Goal: Task Accomplishment & Management: Complete application form

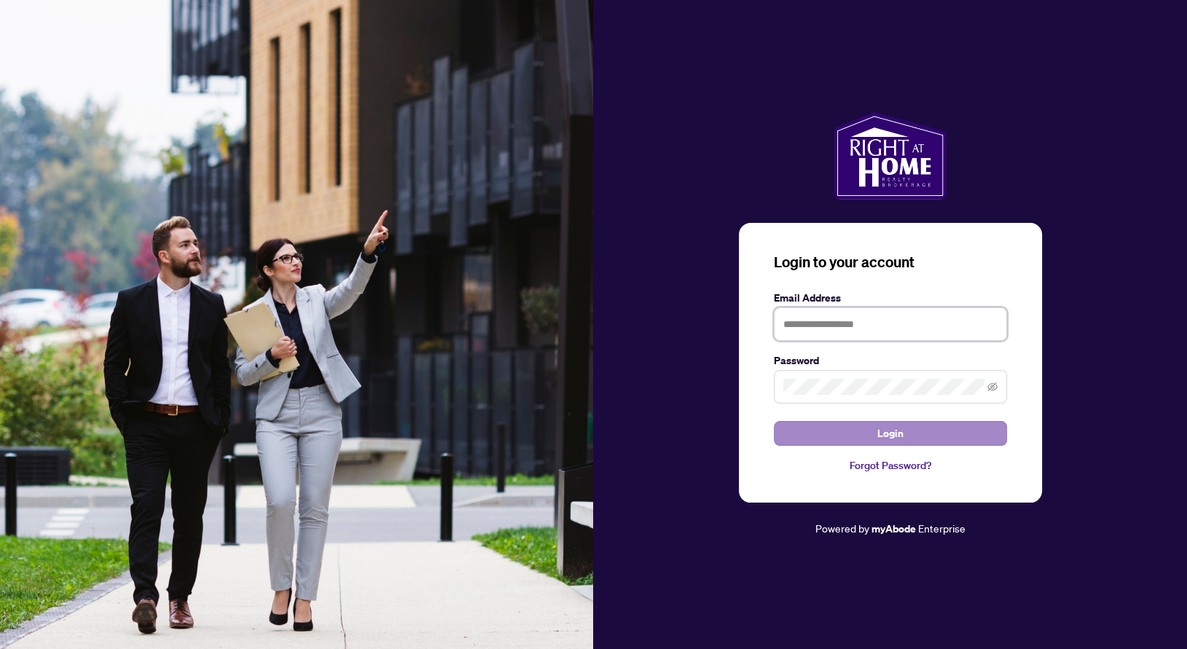
type input "**********"
click at [872, 430] on button "Login" at bounding box center [890, 433] width 233 height 25
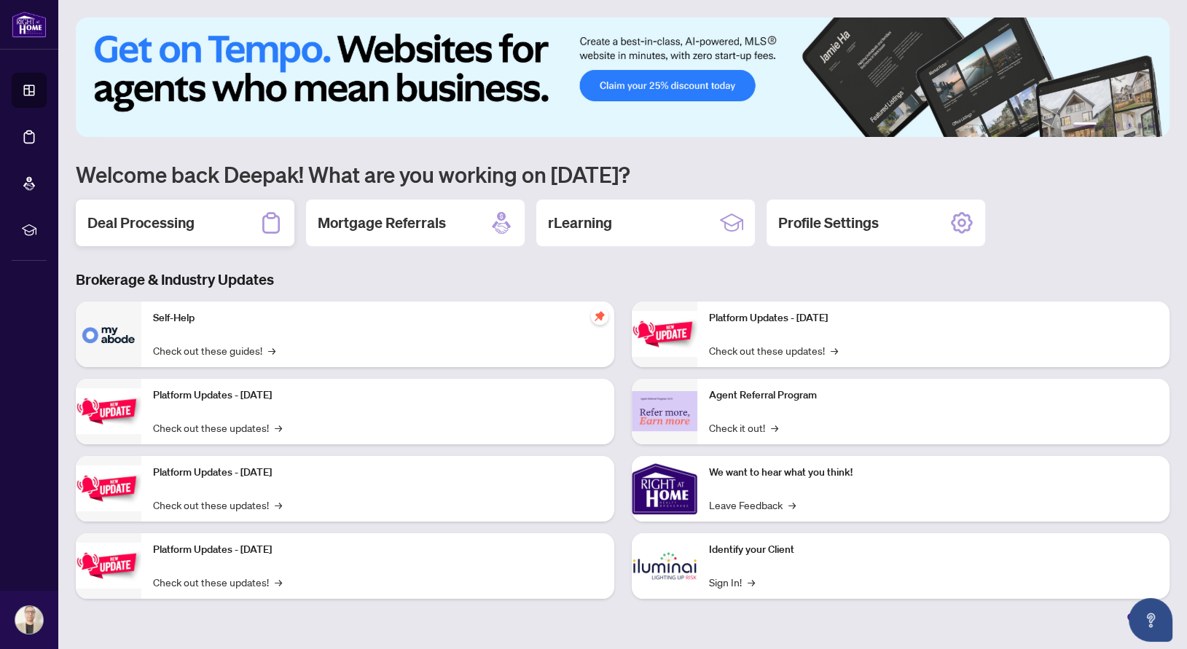
click at [172, 230] on h2 "Deal Processing" at bounding box center [140, 223] width 107 height 20
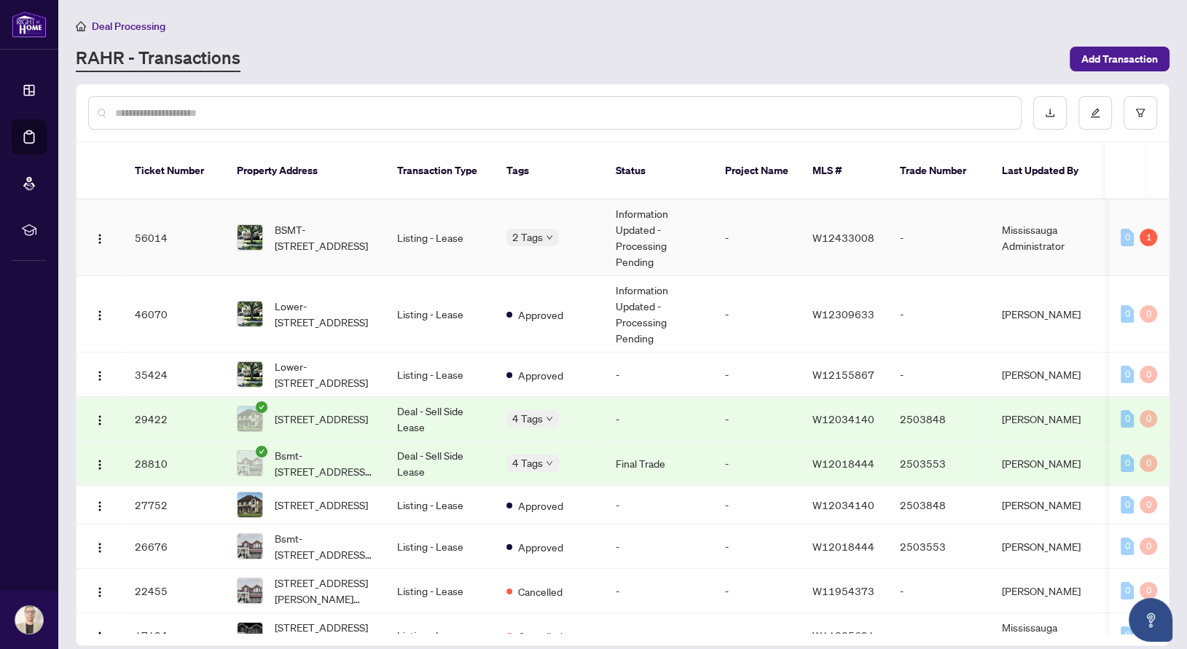
click at [1148, 229] on div "1" at bounding box center [1148, 237] width 17 height 17
click at [324, 222] on span "BSMT-[STREET_ADDRESS]" at bounding box center [324, 238] width 99 height 32
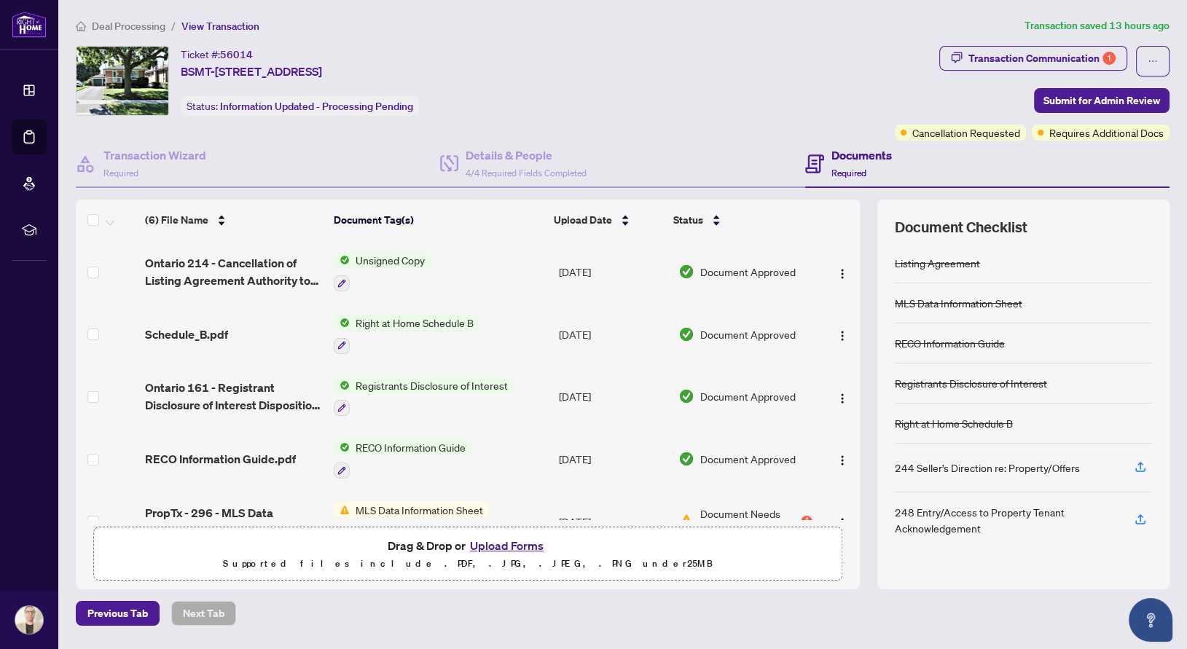
scroll to position [95, 0]
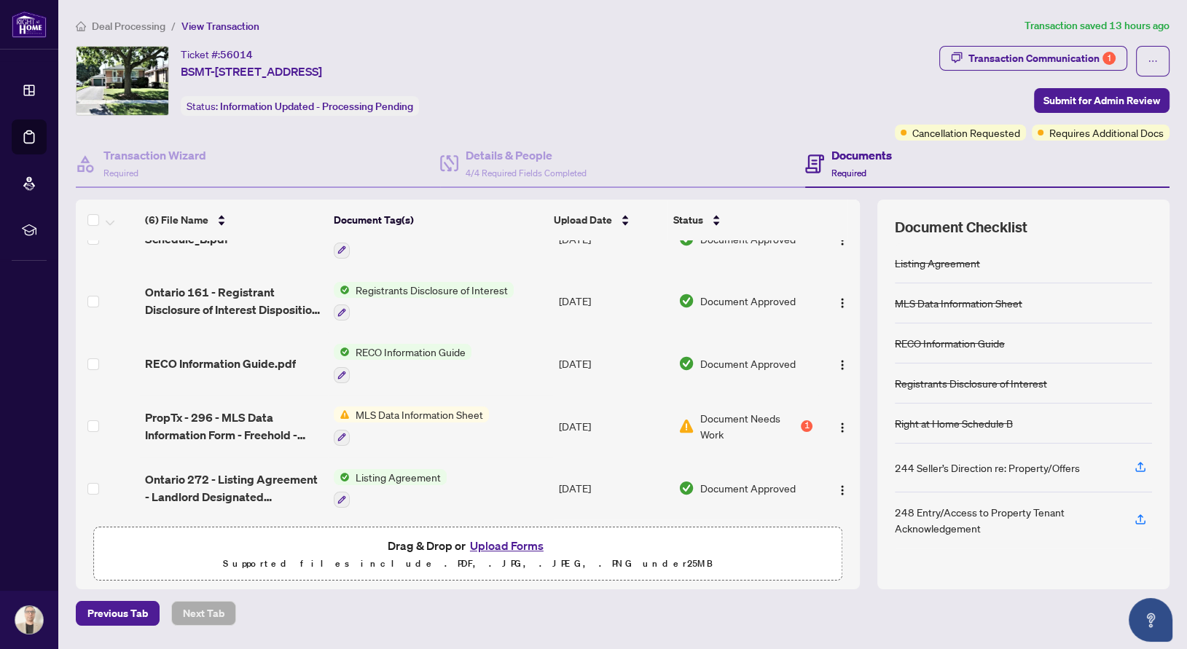
click at [405, 407] on span "MLS Data Information Sheet" at bounding box center [419, 415] width 139 height 16
click at [802, 425] on div "1" at bounding box center [807, 427] width 12 height 12
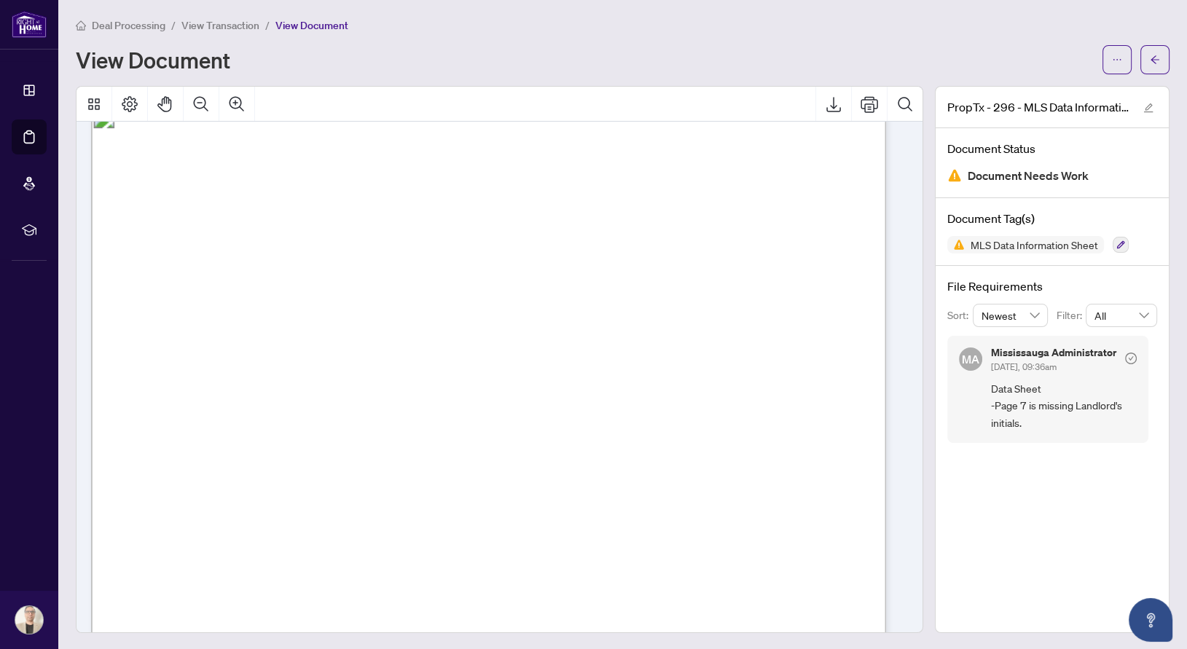
scroll to position [12693, 0]
click at [1150, 50] on span "button" at bounding box center [1155, 59] width 10 height 23
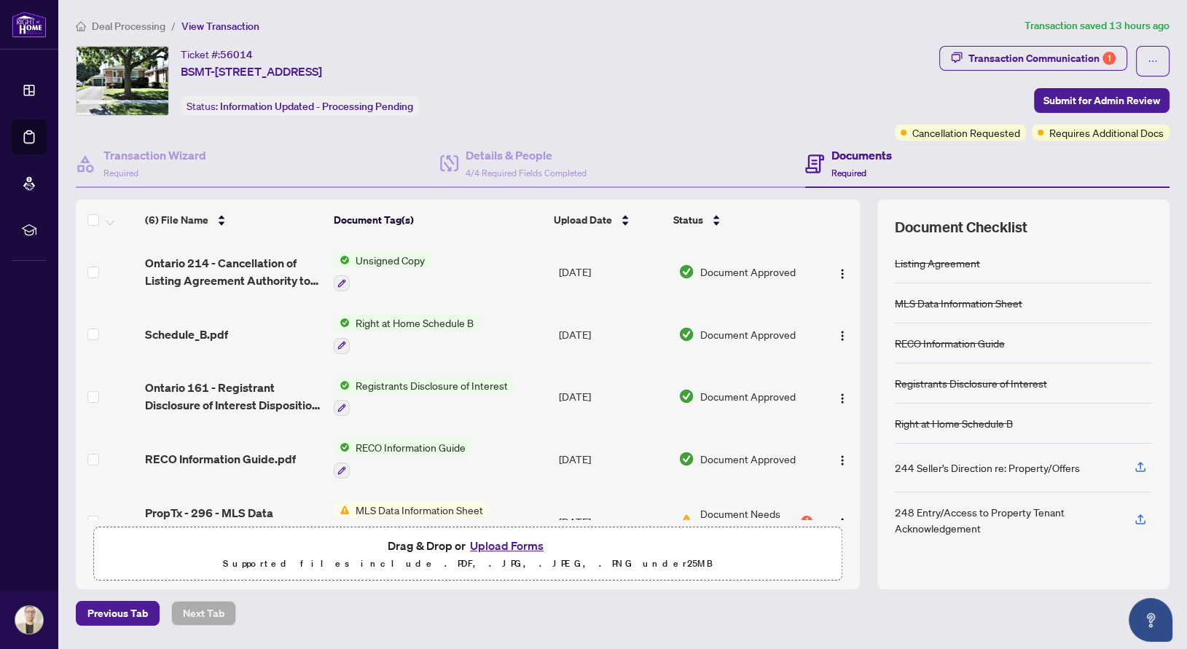
click at [479, 539] on button "Upload Forms" at bounding box center [507, 545] width 82 height 19
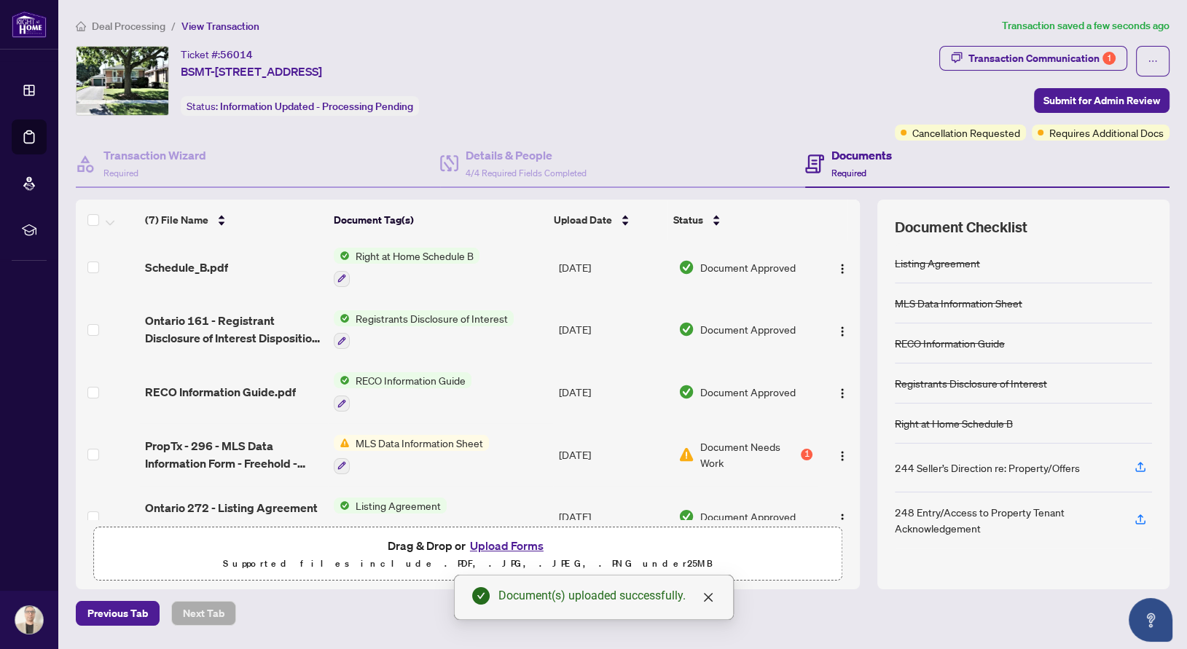
scroll to position [154, 0]
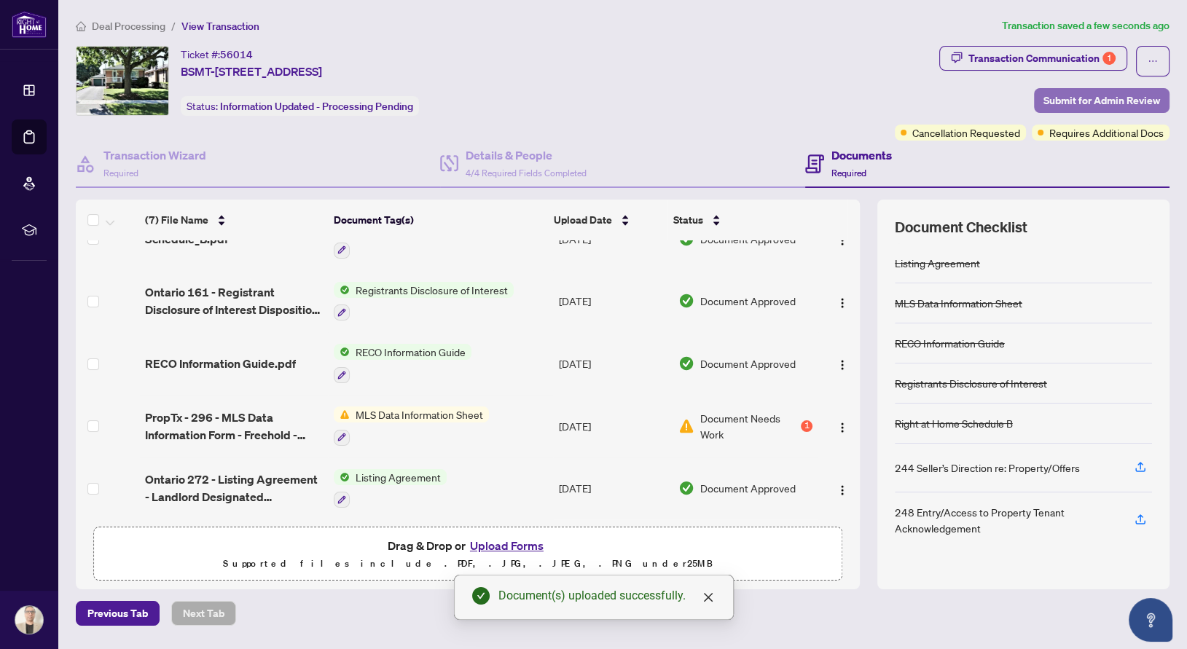
click at [1136, 90] on span "Submit for Admin Review" at bounding box center [1102, 100] width 117 height 23
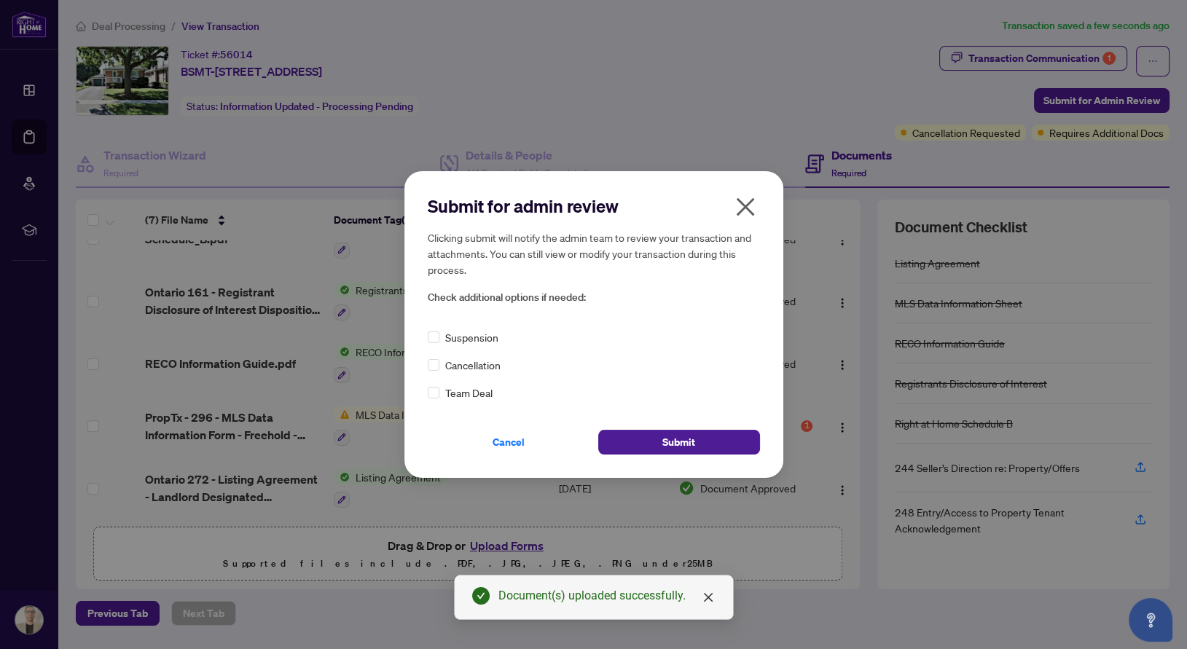
click at [482, 369] on span "Cancellation" at bounding box center [472, 365] width 55 height 16
click at [688, 442] on span "Submit" at bounding box center [679, 442] width 33 height 23
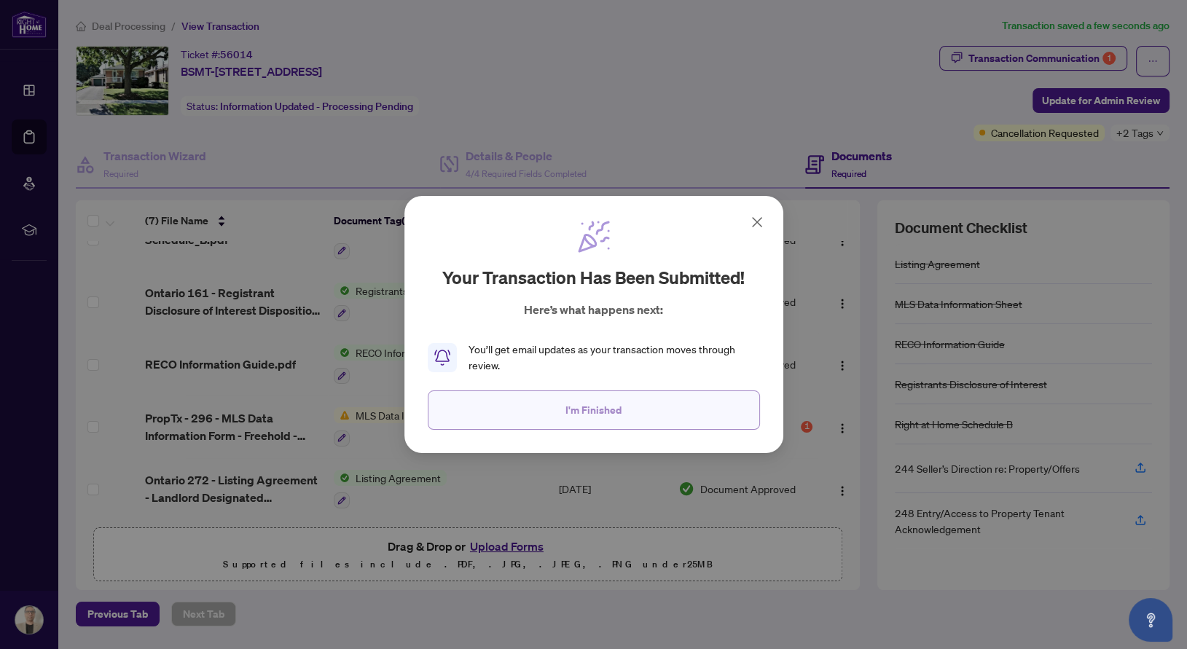
click at [645, 402] on button "I'm Finished" at bounding box center [594, 410] width 332 height 39
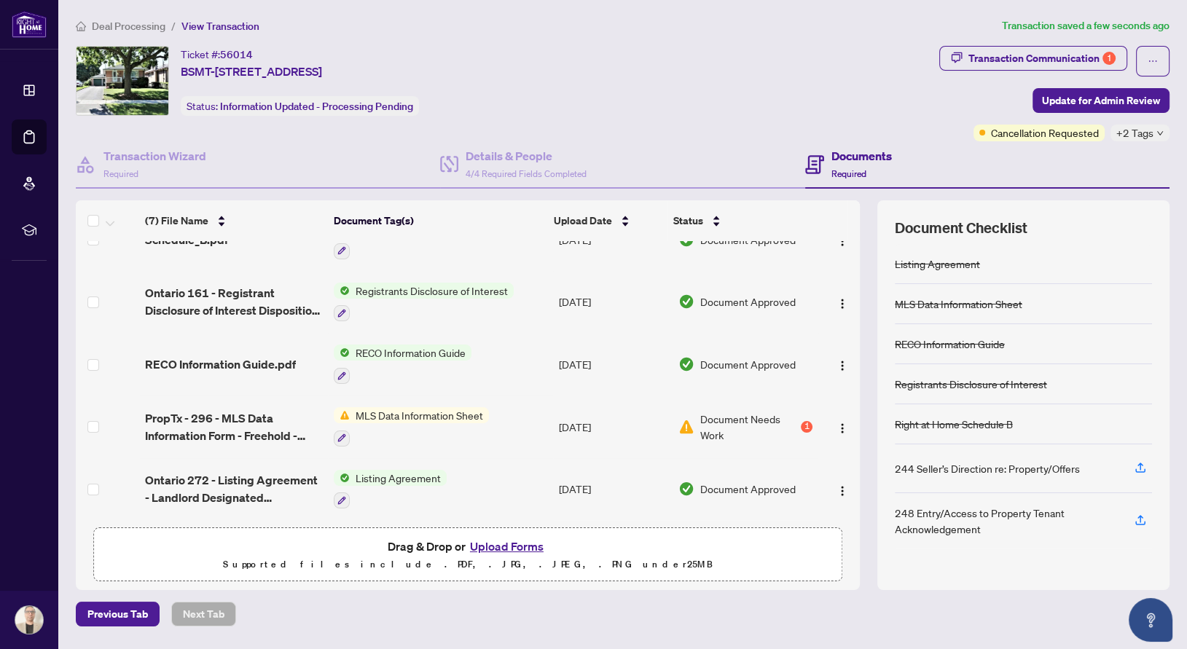
scroll to position [0, 0]
